Goal: Navigation & Orientation: Find specific page/section

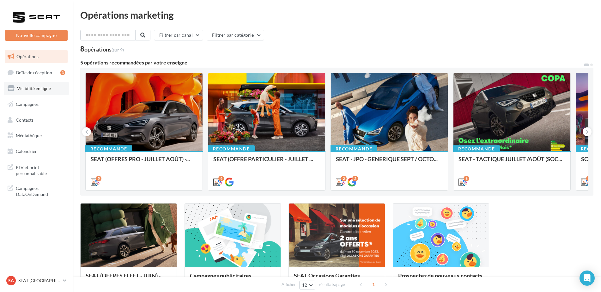
click at [44, 89] on span "Visibilité en ligne" at bounding box center [34, 88] width 34 height 5
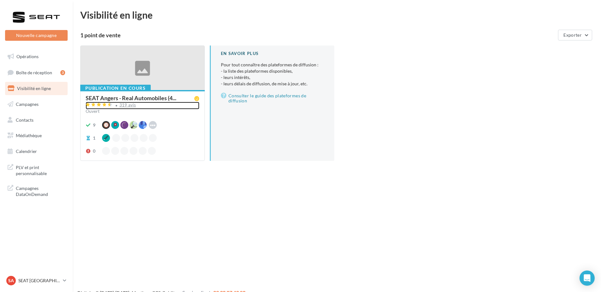
click at [132, 103] on div "319 avis" at bounding box center [127, 105] width 17 height 4
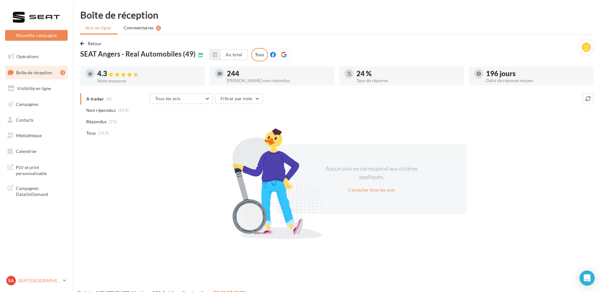
click at [34, 283] on p "SEAT [GEOGRAPHIC_DATA]" at bounding box center [39, 280] width 42 height 6
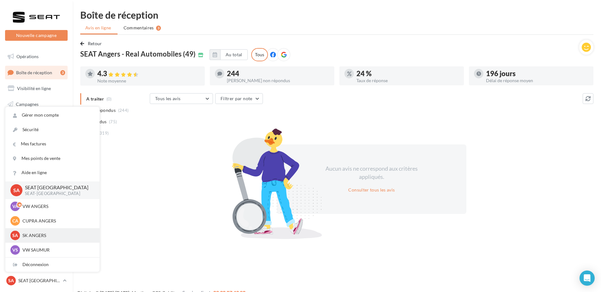
click at [52, 233] on p "SK ANGERS" at bounding box center [56, 235] width 69 height 6
